Goal: Information Seeking & Learning: Learn about a topic

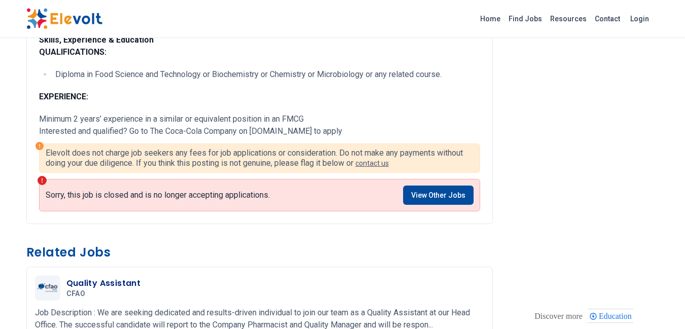
scroll to position [355, 0]
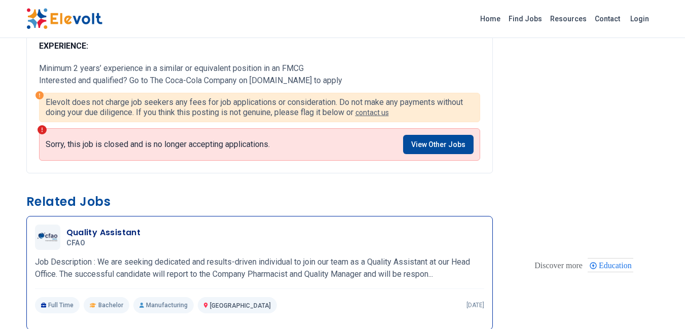
click at [417, 270] on p "Job Description : We are seeking dedicated and results-driven individual to joi…" at bounding box center [259, 268] width 449 height 24
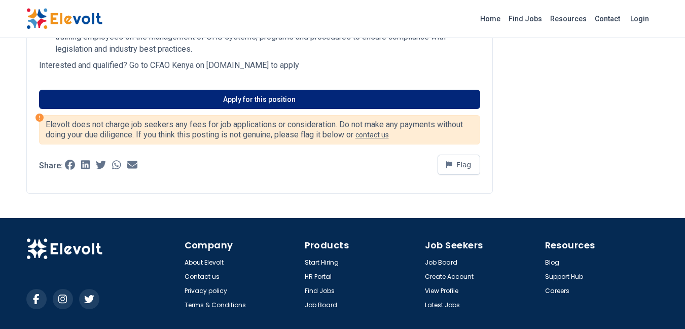
scroll to position [761, 0]
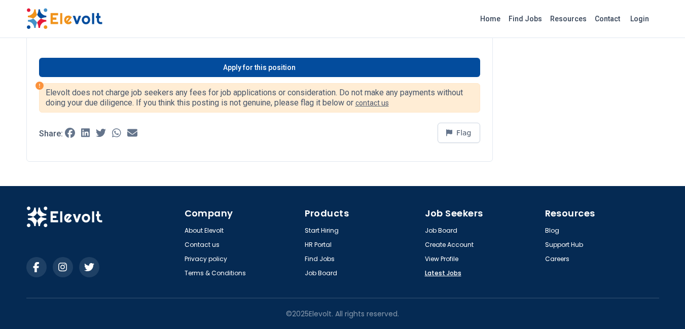
click at [439, 273] on link "Latest Jobs" at bounding box center [443, 273] width 36 height 8
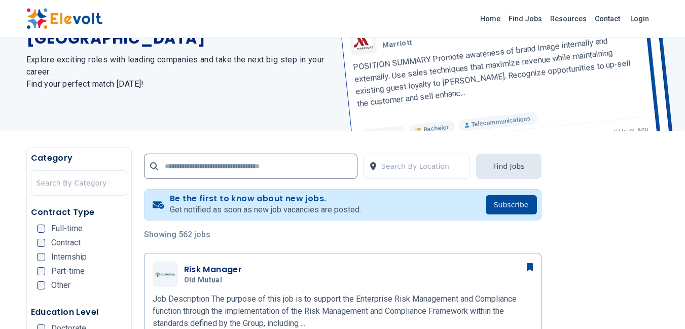
scroll to position [152, 0]
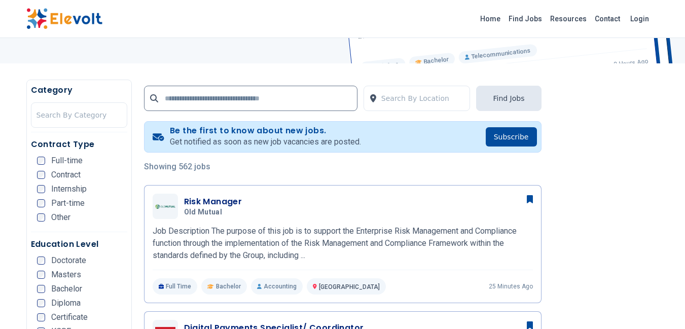
click at [68, 157] on span "Full-time" at bounding box center [66, 161] width 31 height 8
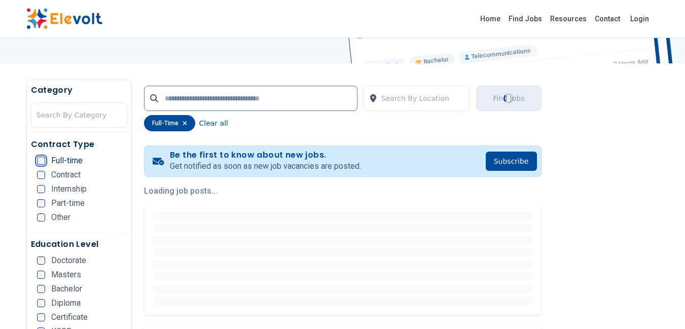
scroll to position [0, 0]
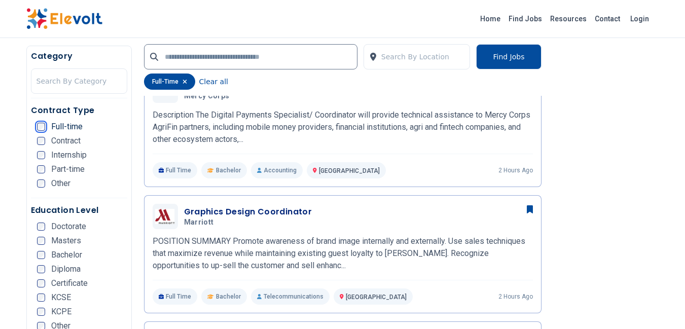
scroll to position [608, 0]
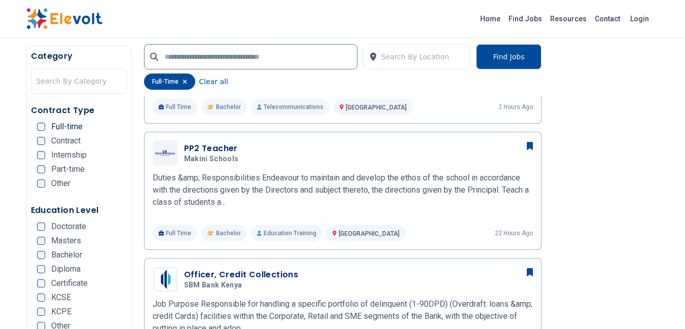
click at [47, 280] on div "Certificate" at bounding box center [62, 283] width 51 height 8
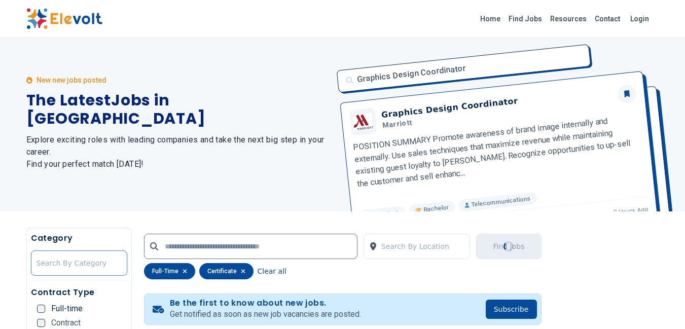
scroll to position [0, 0]
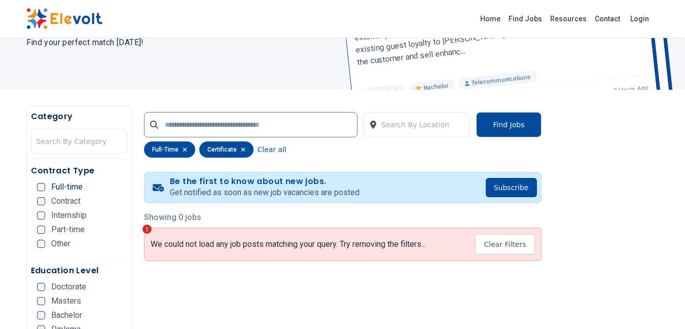
scroll to position [101, 0]
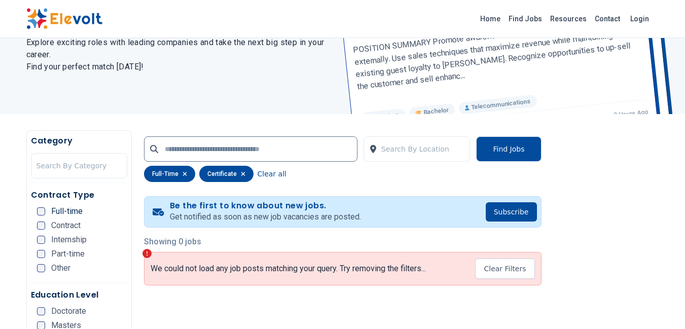
click at [61, 264] on span "Other" at bounding box center [60, 268] width 19 height 8
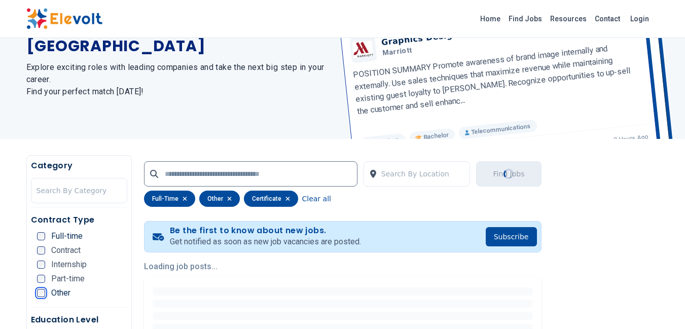
scroll to position [152, 0]
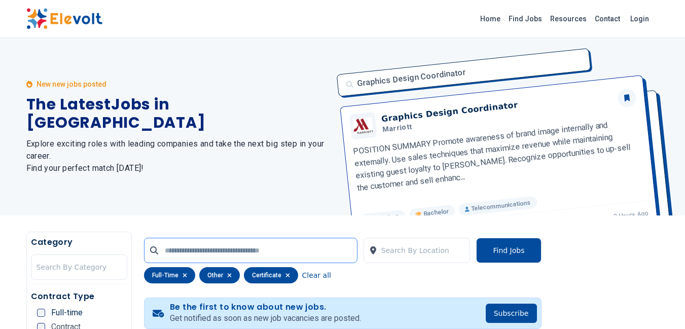
click at [247, 246] on input "text" at bounding box center [250, 250] width 213 height 25
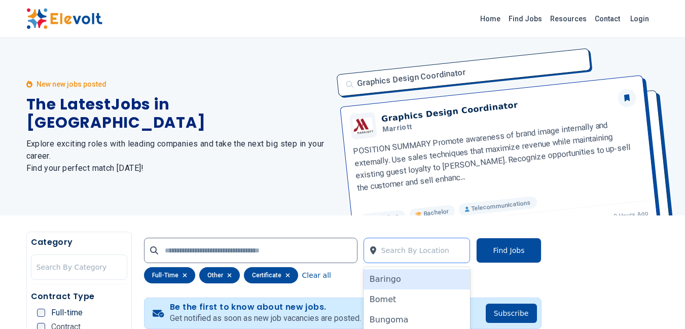
click at [413, 248] on div at bounding box center [423, 250] width 84 height 20
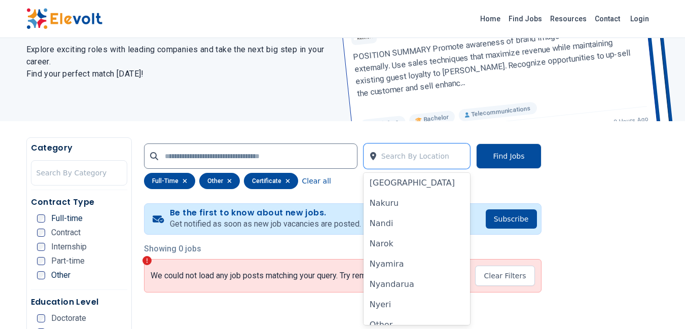
scroll to position [659, 0]
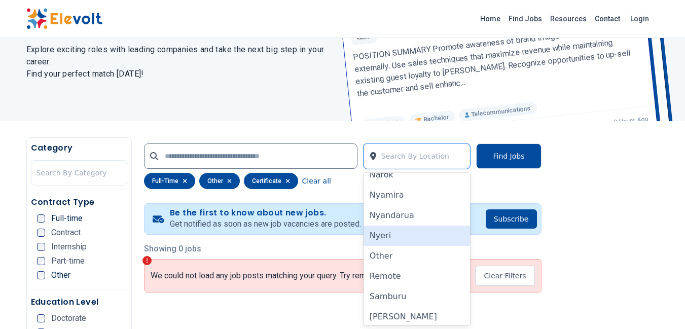
click at [387, 237] on div "Nyeri" at bounding box center [416, 235] width 107 height 20
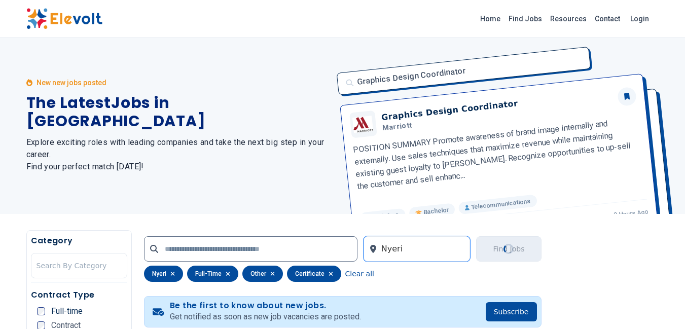
scroll to position [0, 0]
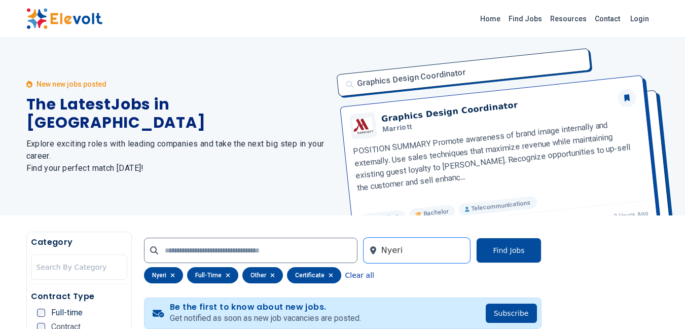
click at [356, 278] on button "Clear all" at bounding box center [359, 275] width 29 height 16
click at [356, 297] on div "Be the first to know about new jobs. Get notified as soon as new job vacancies …" at bounding box center [342, 312] width 397 height 31
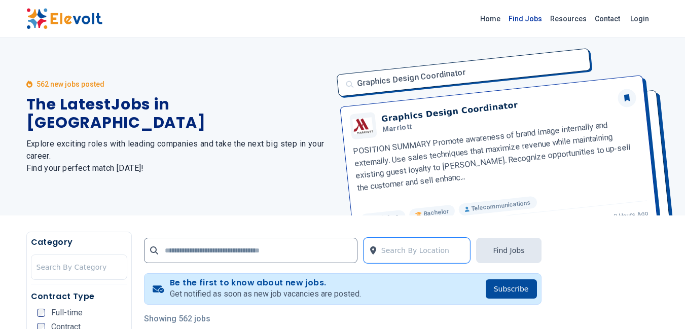
click at [529, 14] on link "Find Jobs" at bounding box center [525, 19] width 42 height 16
click at [520, 14] on link "Find Jobs" at bounding box center [525, 19] width 42 height 16
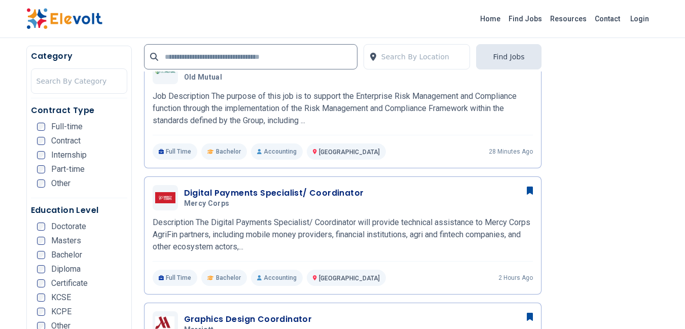
scroll to position [267, 0]
